Goal: Go to known website: Go to known website

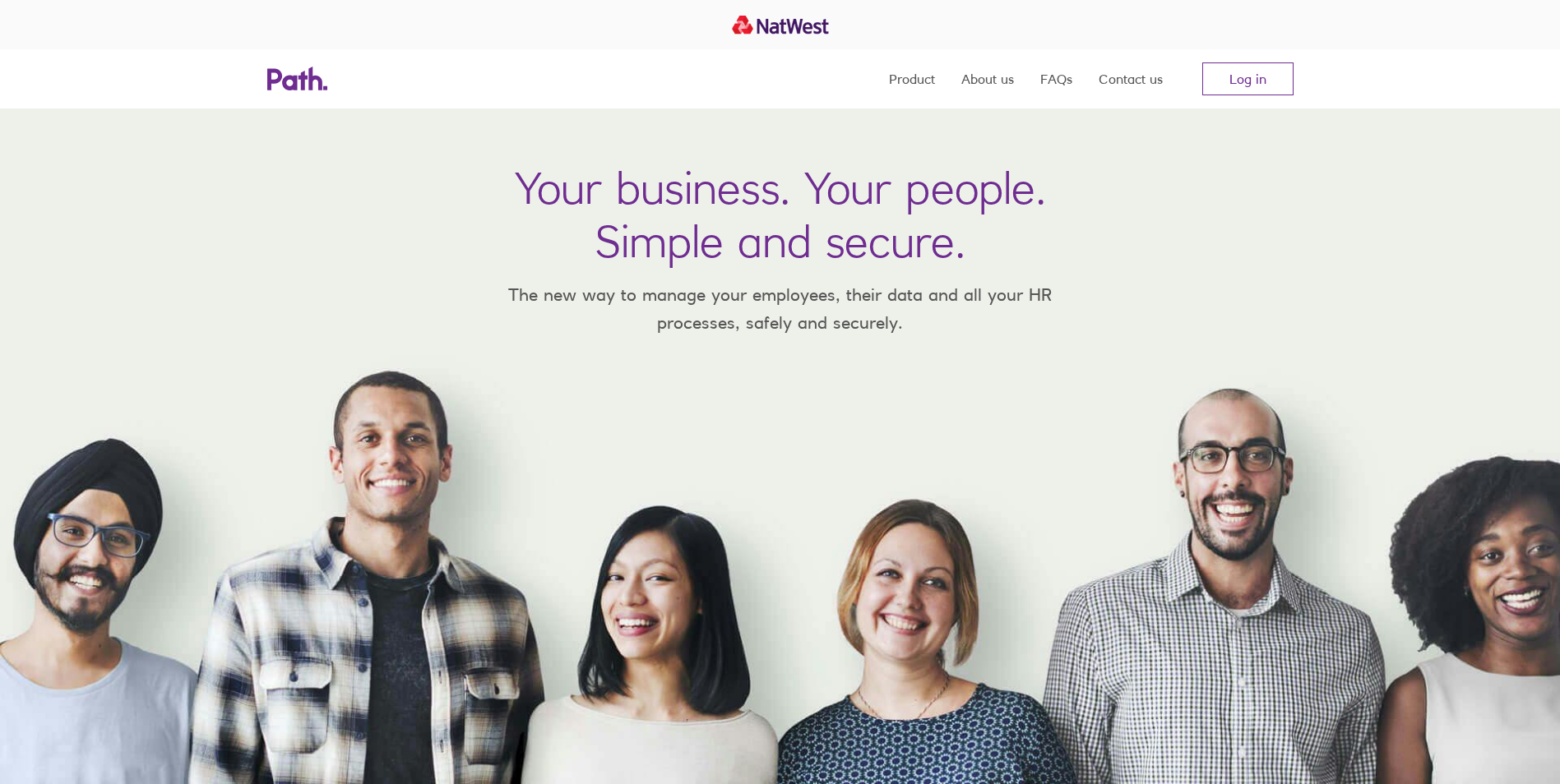
click at [1269, 68] on link "Log in" at bounding box center [1247, 79] width 91 height 33
